Goal: Task Accomplishment & Management: Use online tool/utility

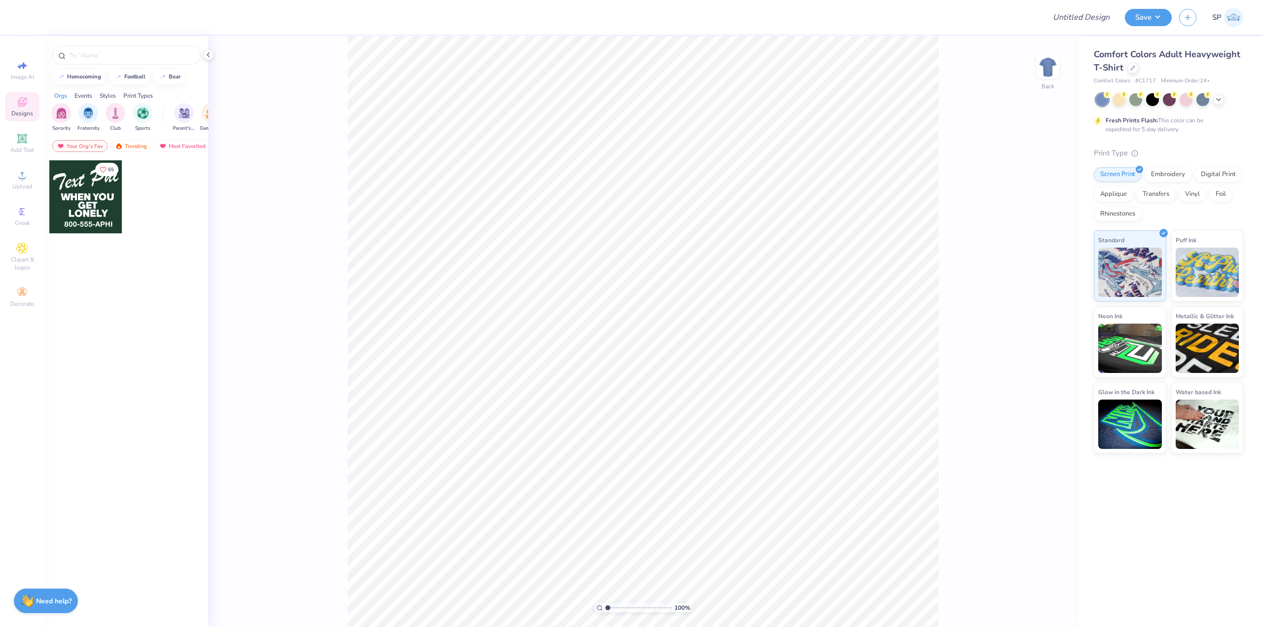
click at [1124, 72] on div "Comfort Colors Adult Heavyweight T-Shirt" at bounding box center [1168, 61] width 149 height 27
click at [1131, 70] on icon at bounding box center [1132, 67] width 5 height 5
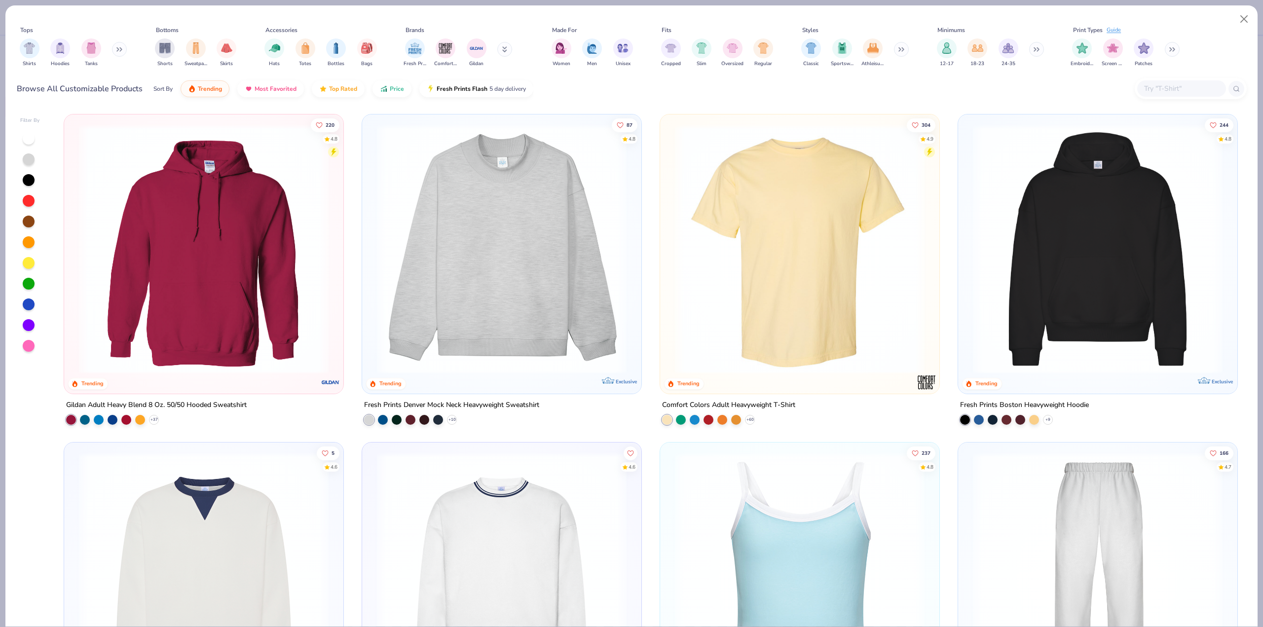
click at [1178, 91] on input "text" at bounding box center [1181, 88] width 76 height 11
paste input "JHA030"
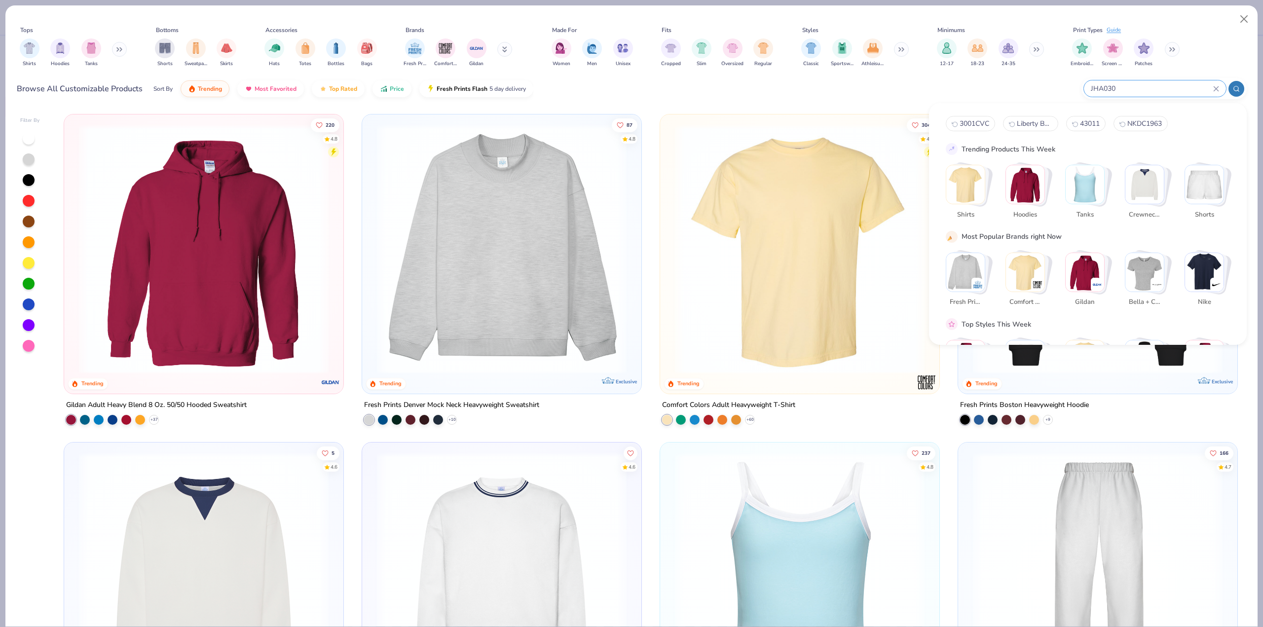
type input "JHA030"
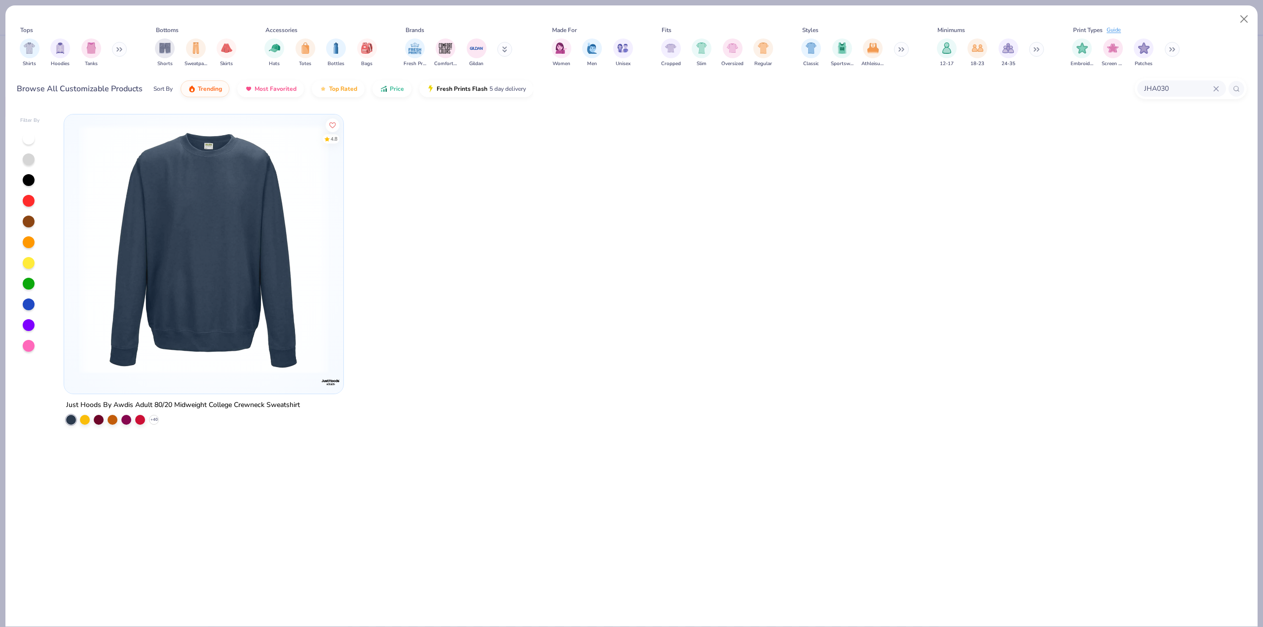
click at [174, 403] on div "Just Hoods By Awdis Adult 80/20 Midweight College Crewneck Sweatshirt" at bounding box center [183, 405] width 234 height 12
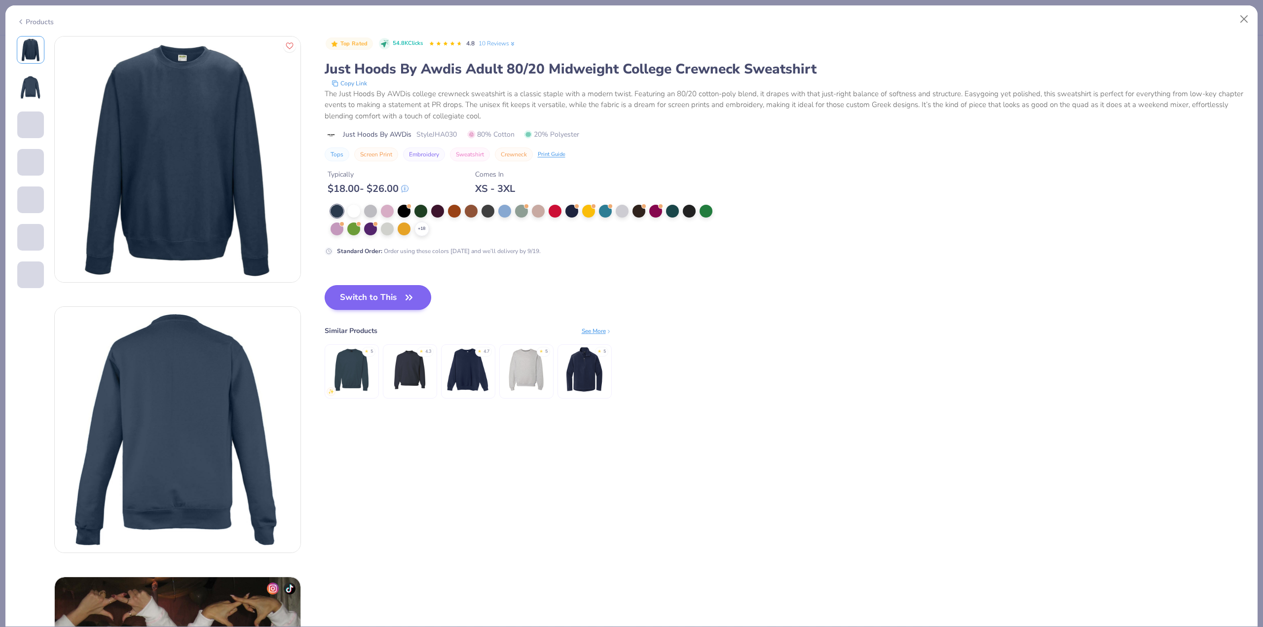
click at [360, 276] on div "Top Rated 54.8K Clicks 4.8 10 Reviews Just Hoods By Awdis Adult 80/20 Midweight…" at bounding box center [786, 227] width 922 height 383
click at [426, 228] on div "+ 18" at bounding box center [421, 228] width 15 height 15
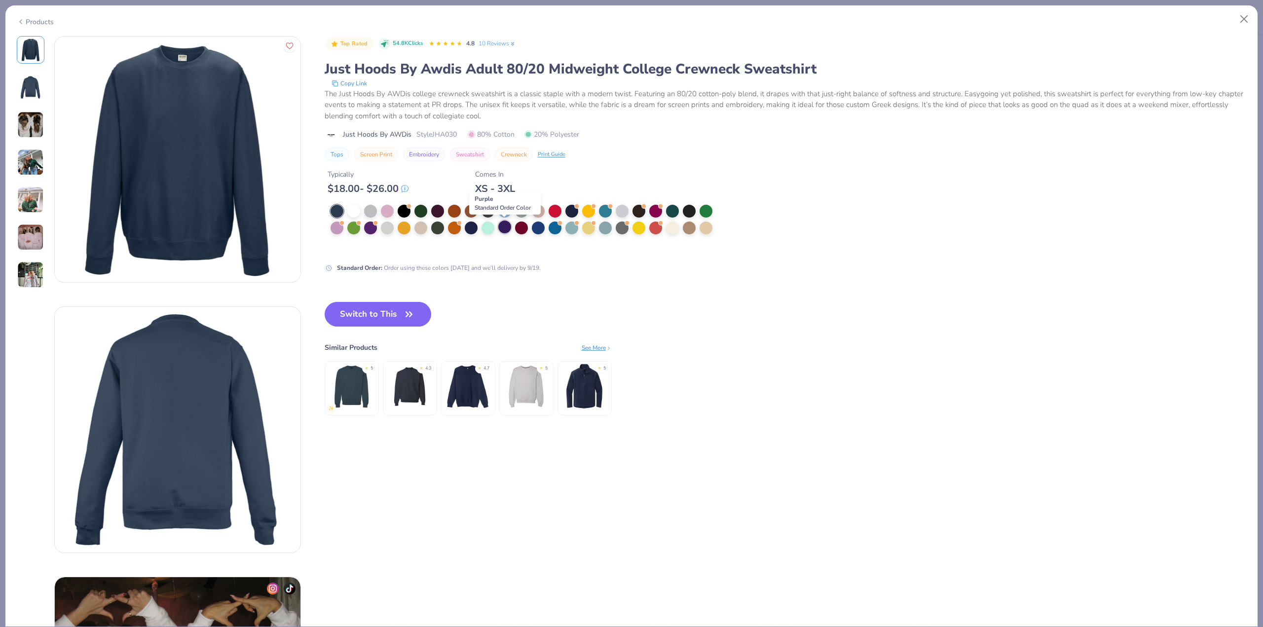
click at [506, 229] on div at bounding box center [504, 226] width 13 height 13
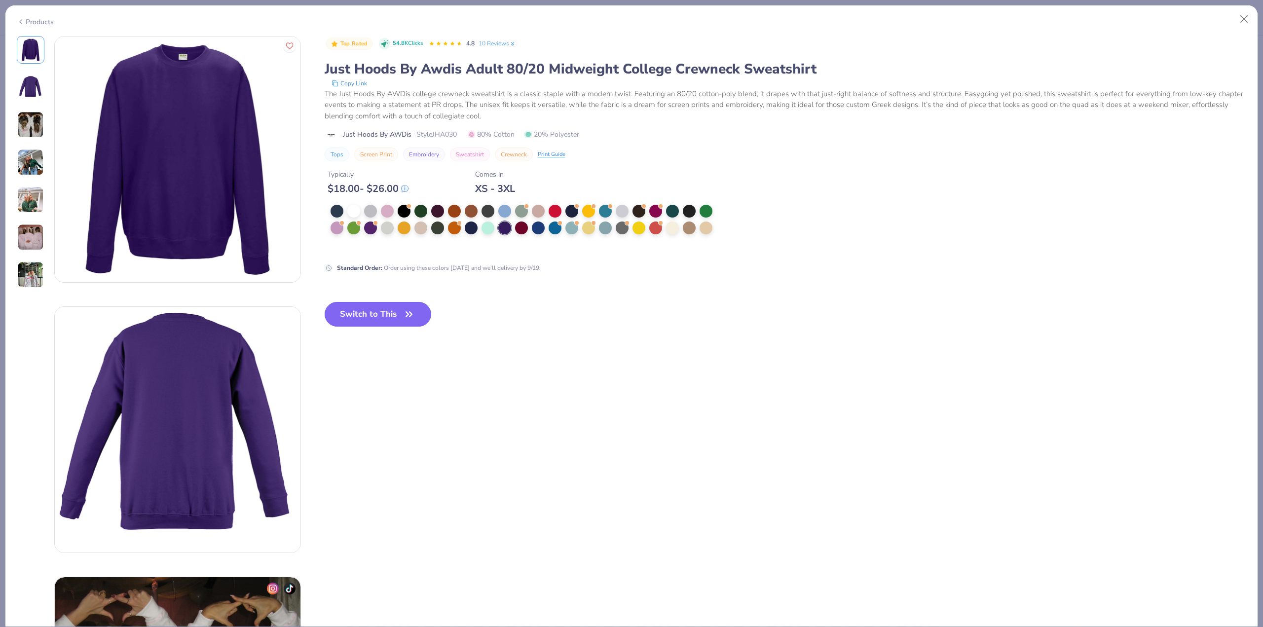
click at [394, 311] on button "Switch to This" at bounding box center [378, 314] width 107 height 25
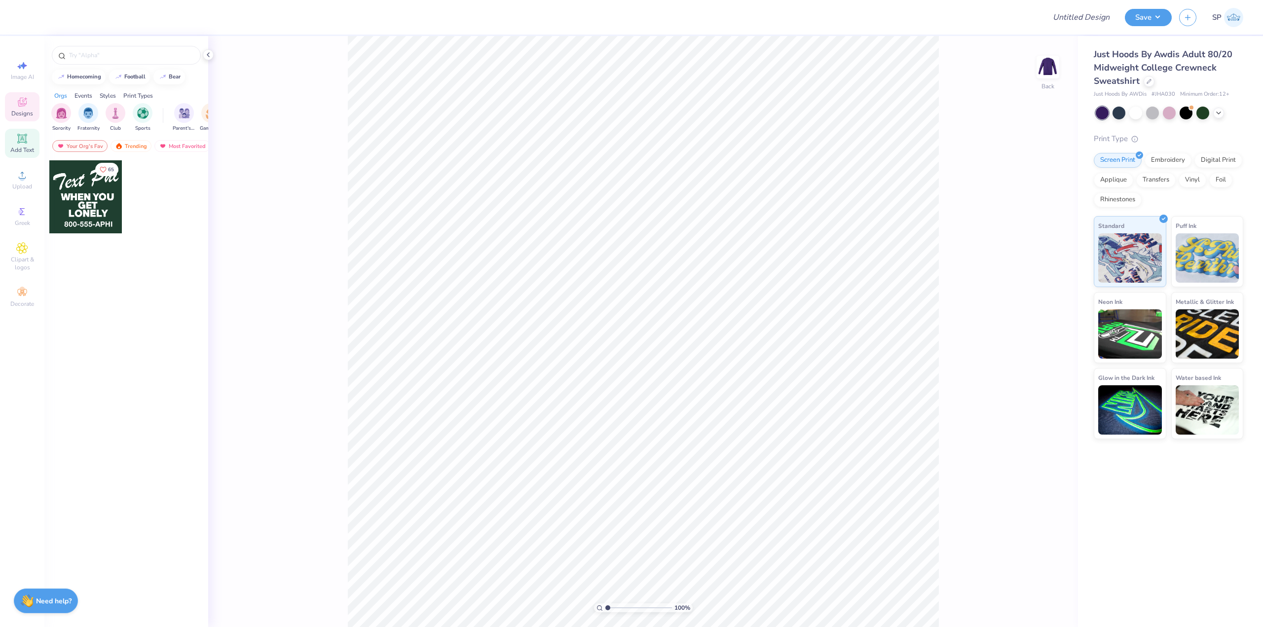
click at [24, 147] on span "Add Text" at bounding box center [22, 150] width 24 height 8
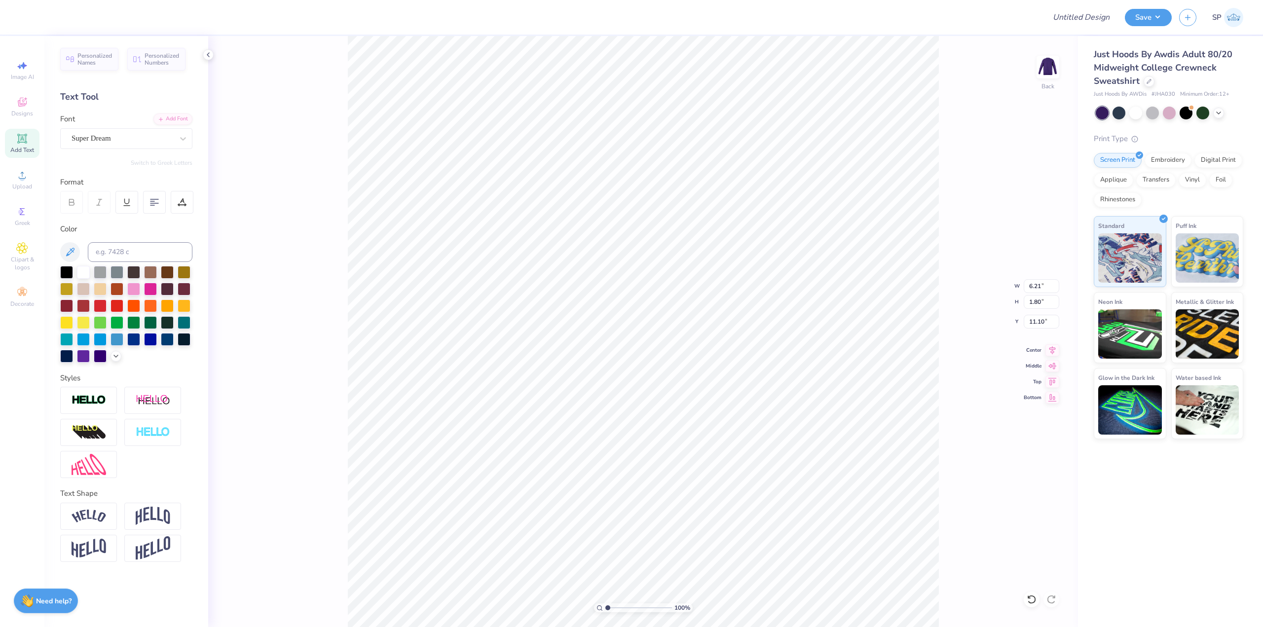
type input "5.04"
